Goal: Transaction & Acquisition: Purchase product/service

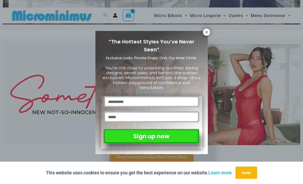
scroll to position [115, 0]
click at [205, 35] on button at bounding box center [206, 32] width 7 height 7
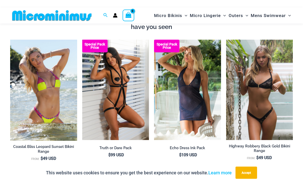
scroll to position [499, 0]
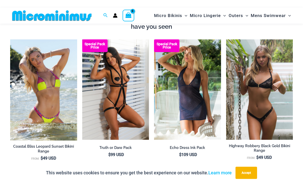
click at [10, 39] on img at bounding box center [10, 39] width 0 height 0
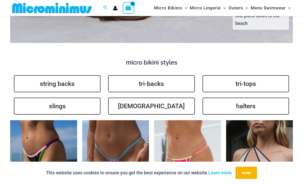
scroll to position [1084, 0]
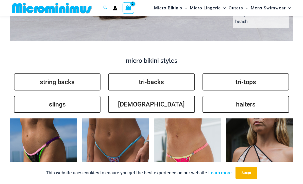
click at [59, 98] on link "slings" at bounding box center [57, 104] width 87 height 17
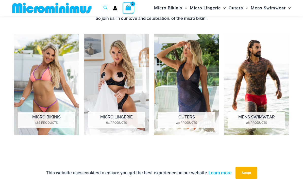
scroll to position [333, 0]
click at [112, 70] on img "Visit product category Micro Lingerie" at bounding box center [116, 84] width 65 height 101
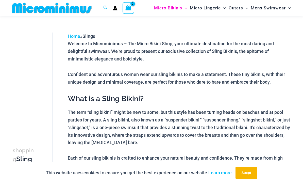
scroll to position [13, 0]
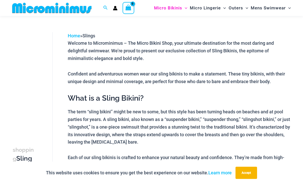
click at [248, 171] on button "Accept" at bounding box center [247, 173] width 22 height 12
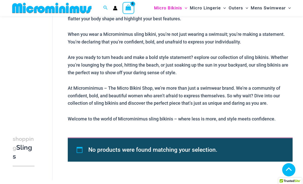
scroll to position [224, 0]
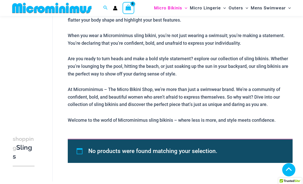
click at [23, 150] on h3 "shopping Slings" at bounding box center [24, 147] width 22 height 26
click at [25, 149] on h3 "shopping Slings" at bounding box center [24, 147] width 22 height 26
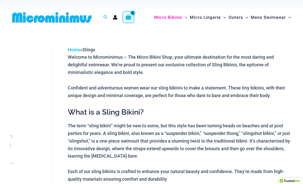
scroll to position [0, 0]
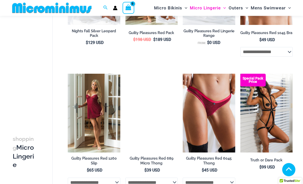
scroll to position [156, 0]
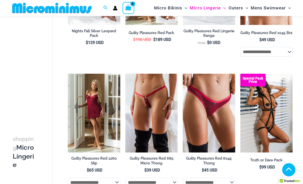
click at [125, 74] on img at bounding box center [125, 74] width 0 height 0
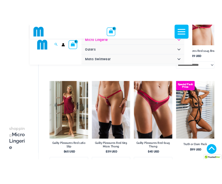
scroll to position [144, 0]
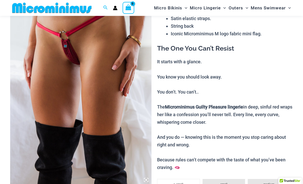
scroll to position [51, 0]
